Goal: Find specific fact: Find specific fact

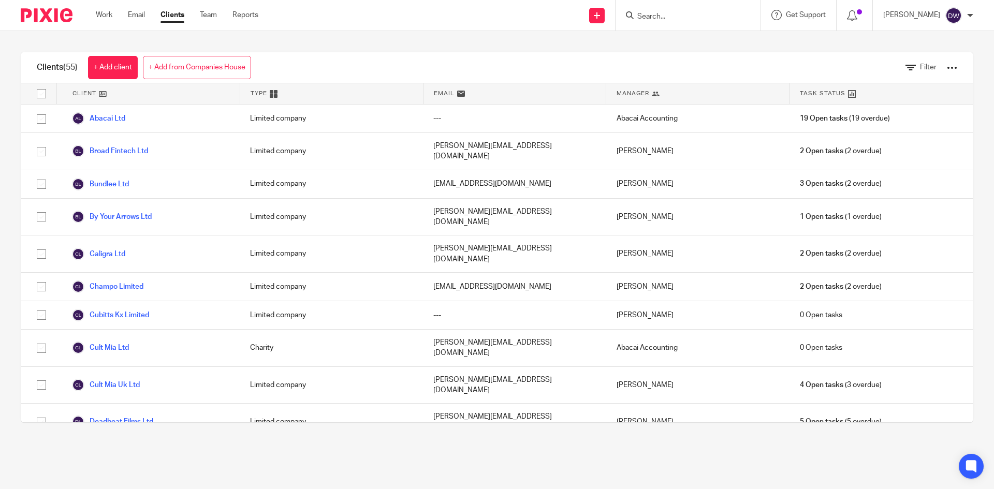
click at [660, 11] on form at bounding box center [691, 15] width 110 height 13
click at [666, 12] on input "Search" at bounding box center [682, 16] width 93 height 9
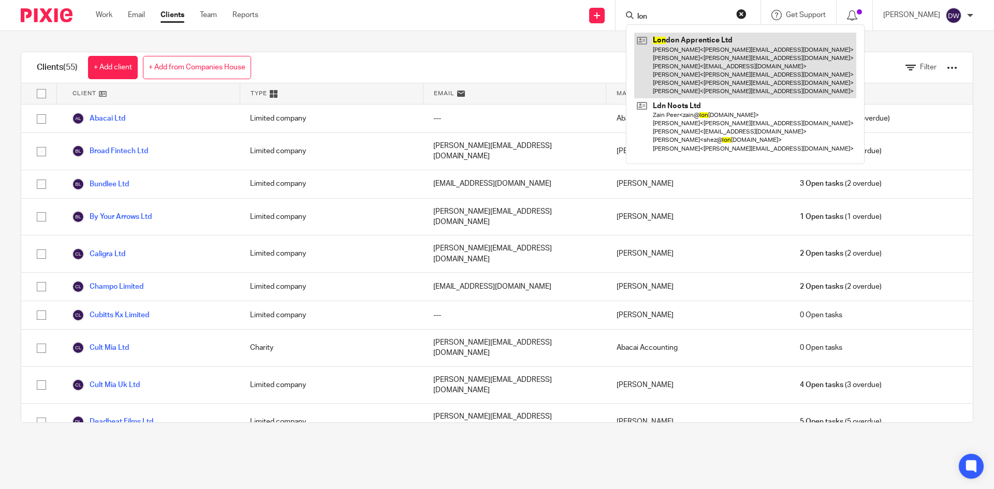
type input "lon"
click at [690, 72] on link at bounding box center [745, 66] width 222 height 66
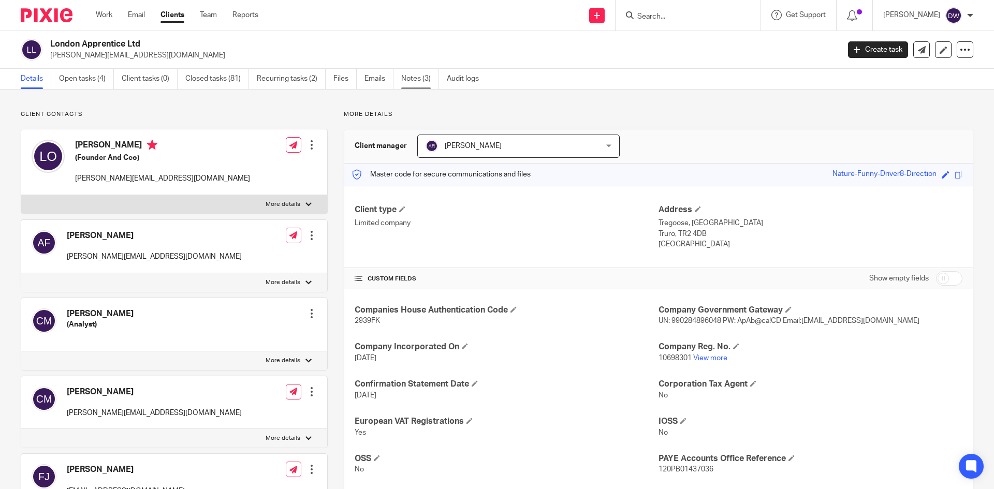
click at [416, 76] on link "Notes (3)" at bounding box center [420, 79] width 38 height 20
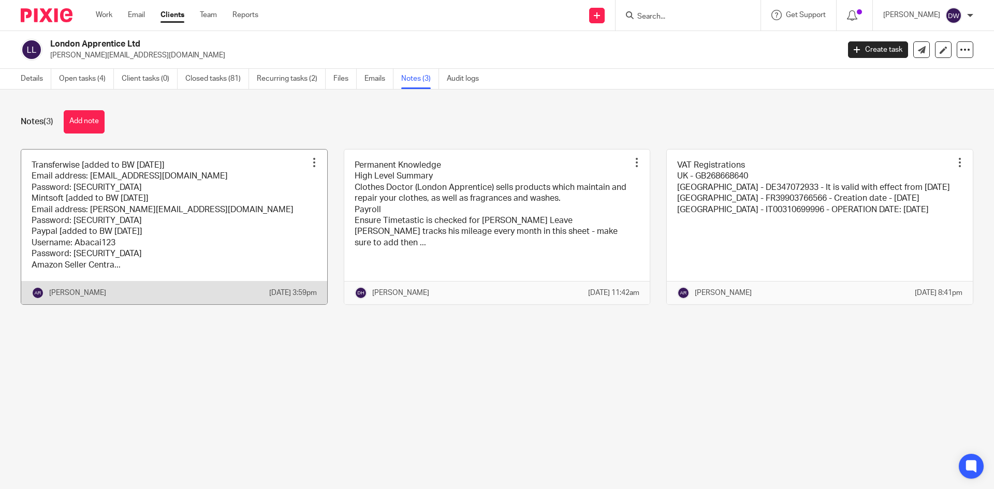
click at [315, 192] on link at bounding box center [174, 227] width 306 height 155
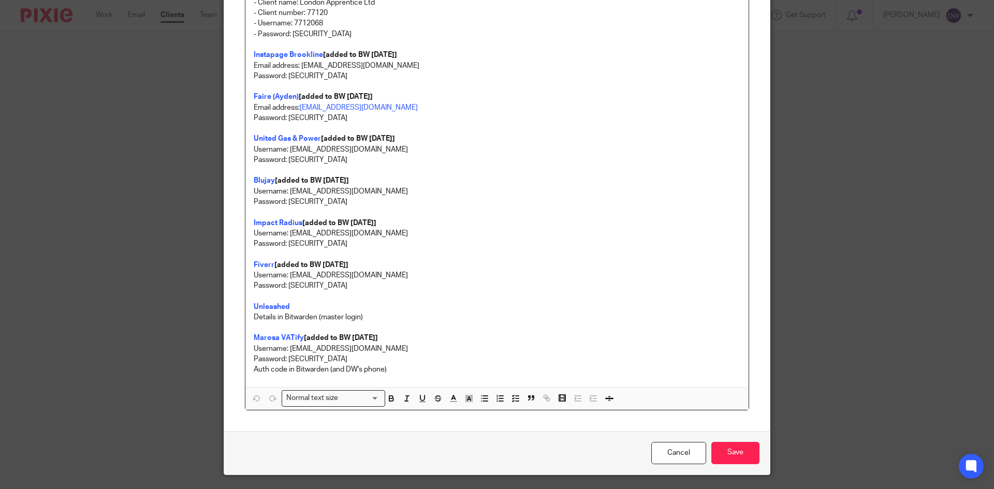
scroll to position [1020, 0]
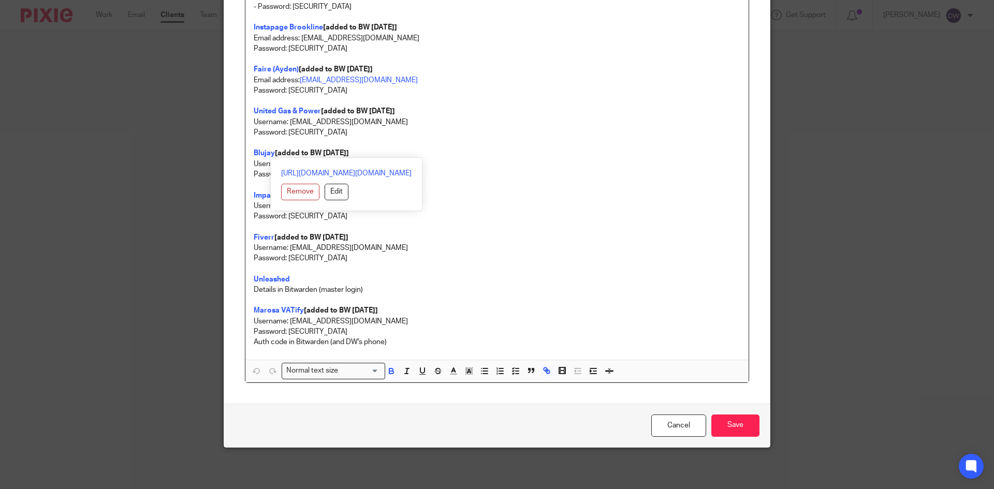
click at [439, 148] on p "Blujay [added to BW [DATE]]" at bounding box center [497, 153] width 487 height 10
drag, startPoint x: 285, startPoint y: 172, endPoint x: 350, endPoint y: 172, distance: 64.7
click at [350, 172] on p "Password: [SECURITY_DATA]" at bounding box center [497, 174] width 487 height 10
copy p "Scentbag123!"
